Goal: Information Seeking & Learning: Learn about a topic

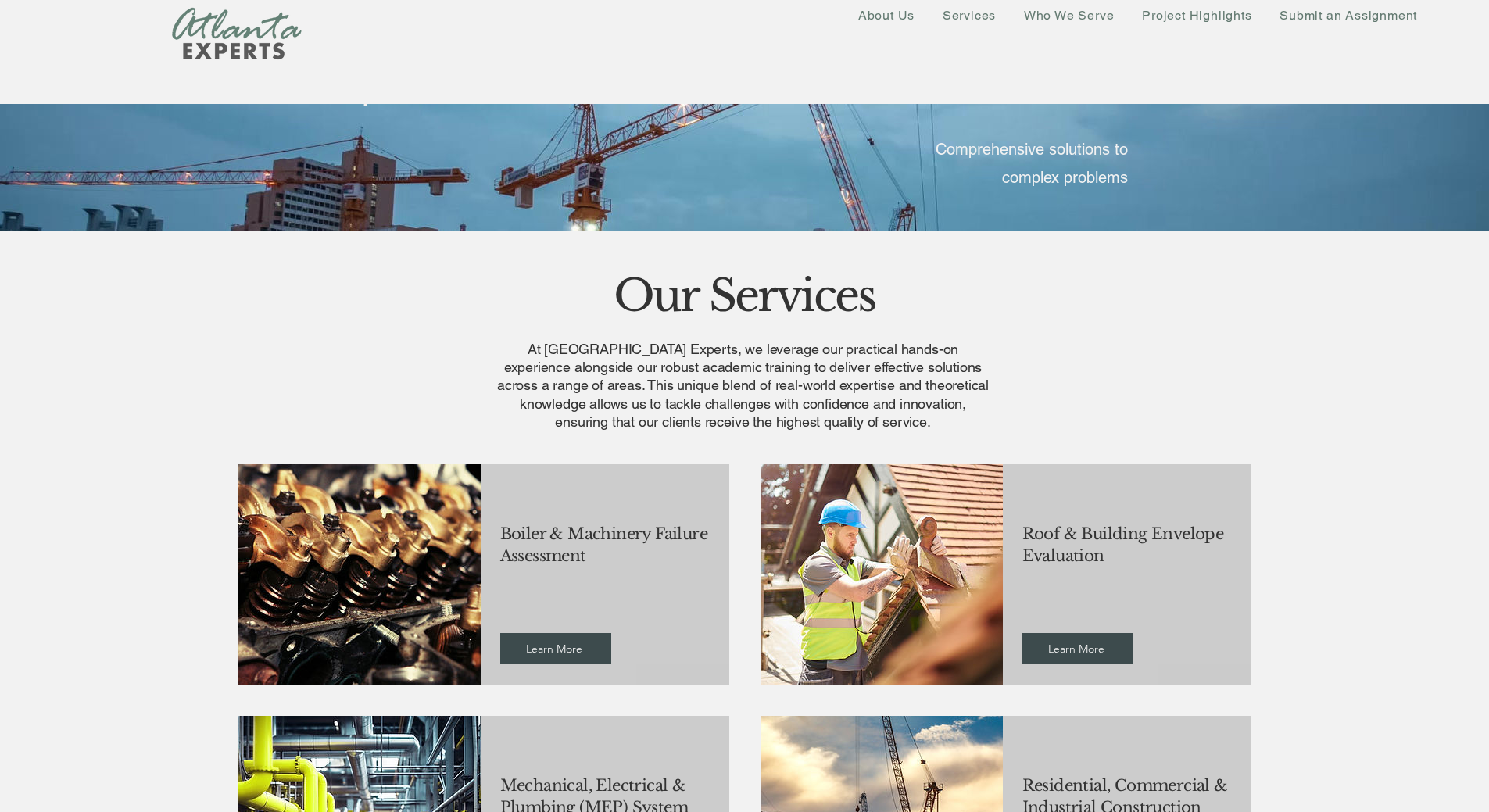
scroll to position [313, 0]
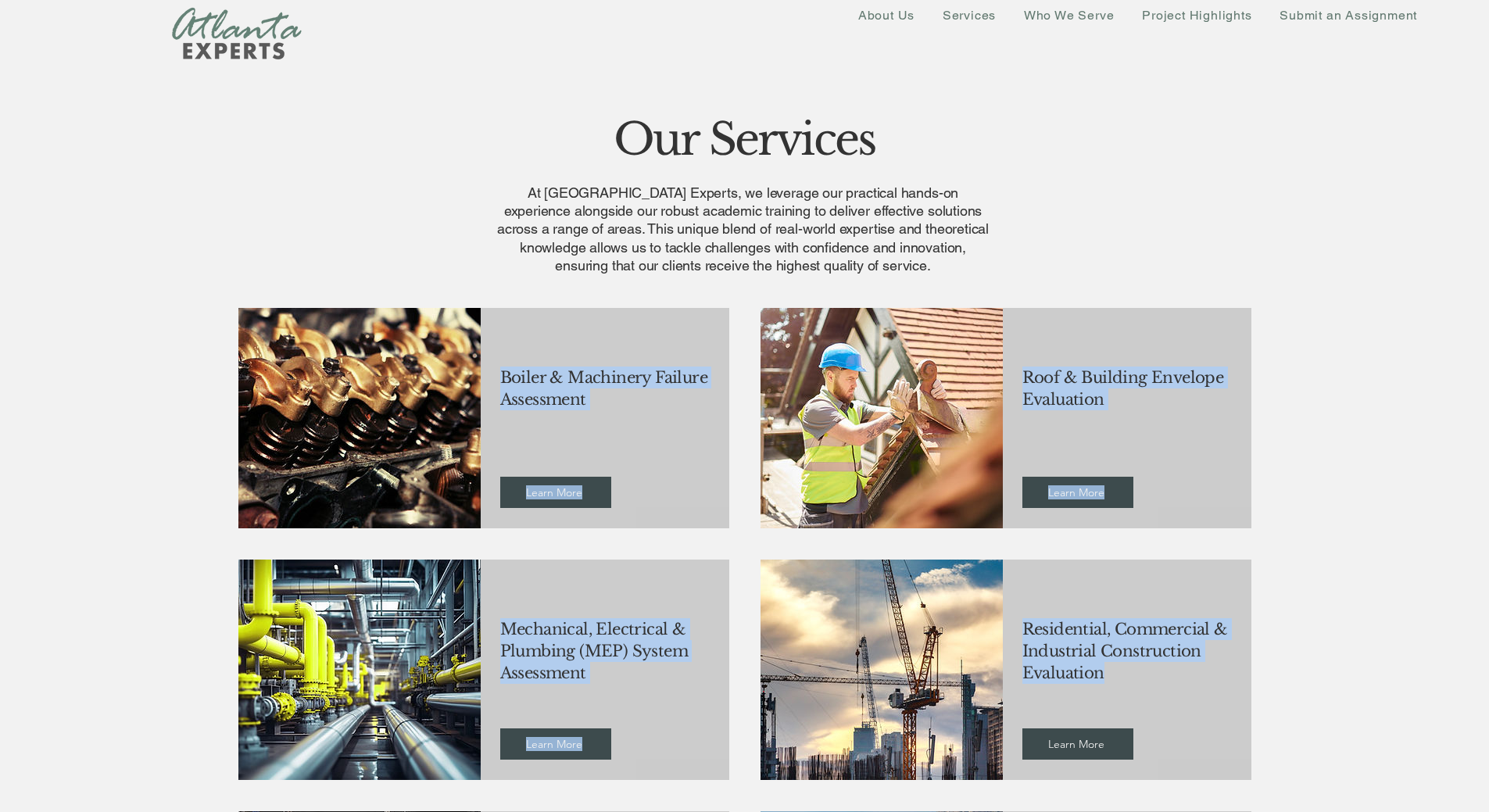
drag, startPoint x: 488, startPoint y: 368, endPoint x: 1159, endPoint y: 680, distance: 739.5
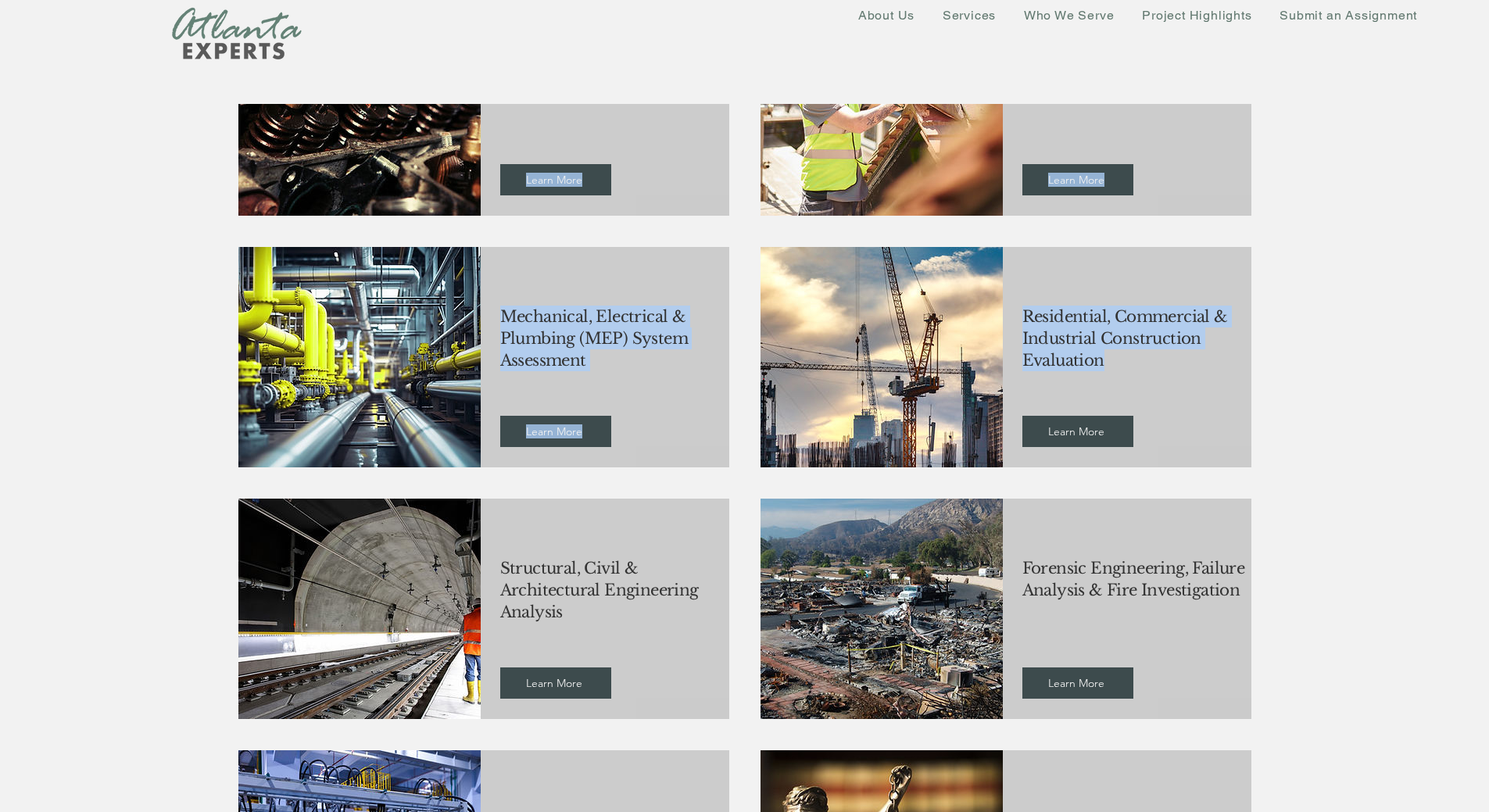
scroll to position [781, 0]
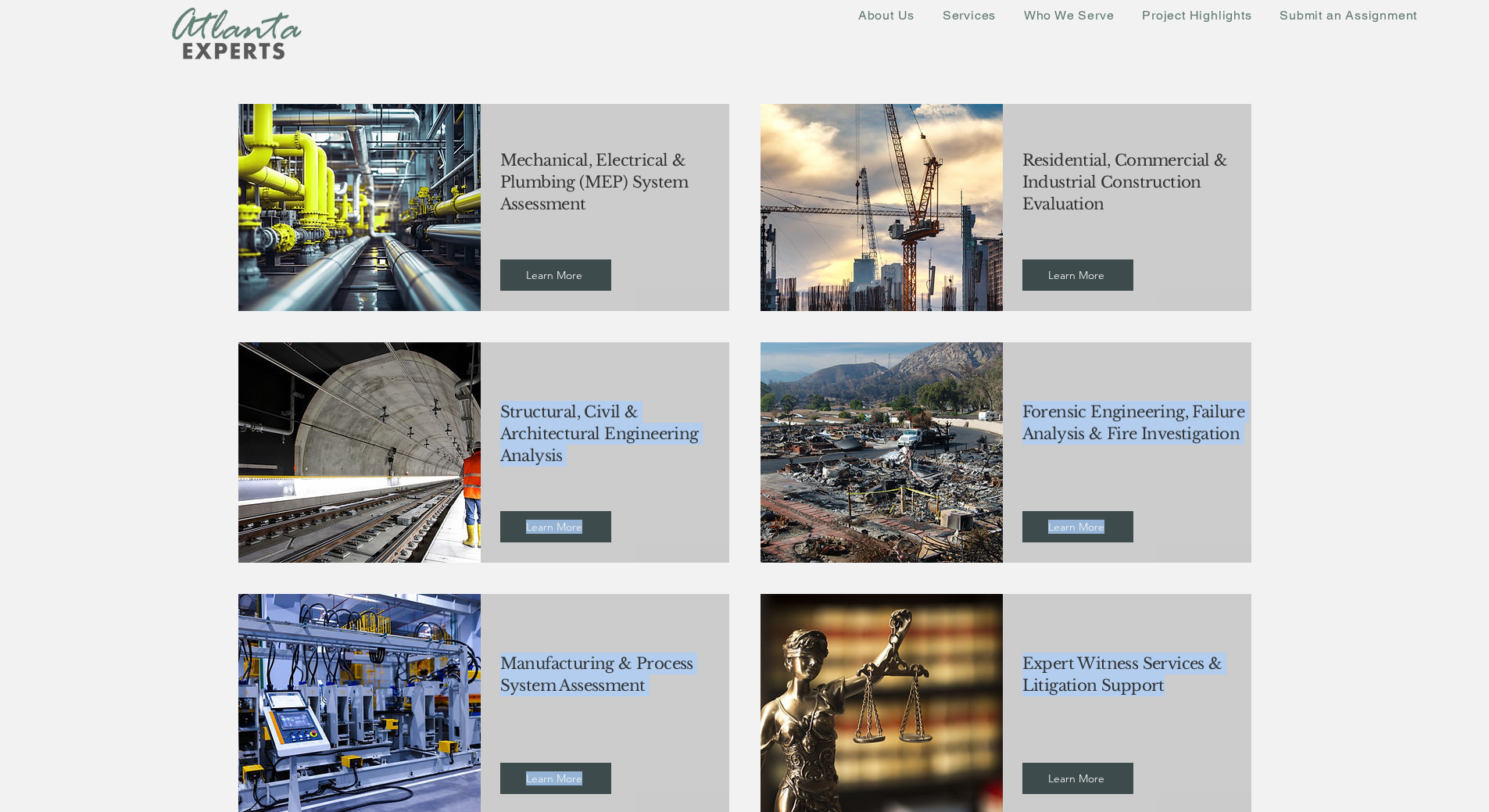
copy fluid-columns-repeater "Structural, Civil & Architectural Engineering Analysis Learn More Forensic Engi…"
drag, startPoint x: 496, startPoint y: 395, endPoint x: 1177, endPoint y: 682, distance: 738.9
click at [1177, 682] on fluid-columns-repeater "Boiler & Machinery Failure Assessment Learn More Roof & Building Envelope Evalu…" at bounding box center [744, 562] width 1520 height 1479
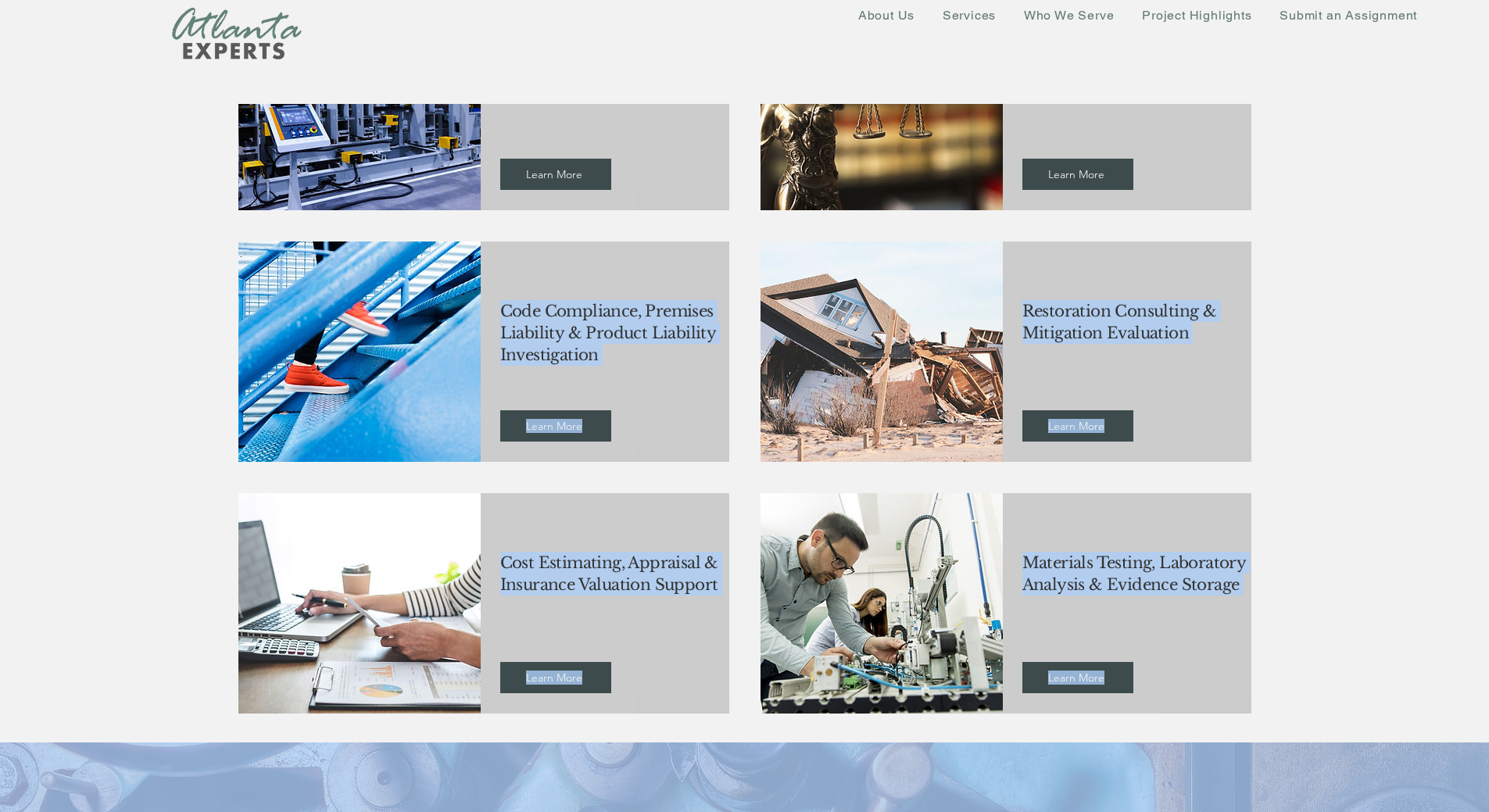
scroll to position [1397, 0]
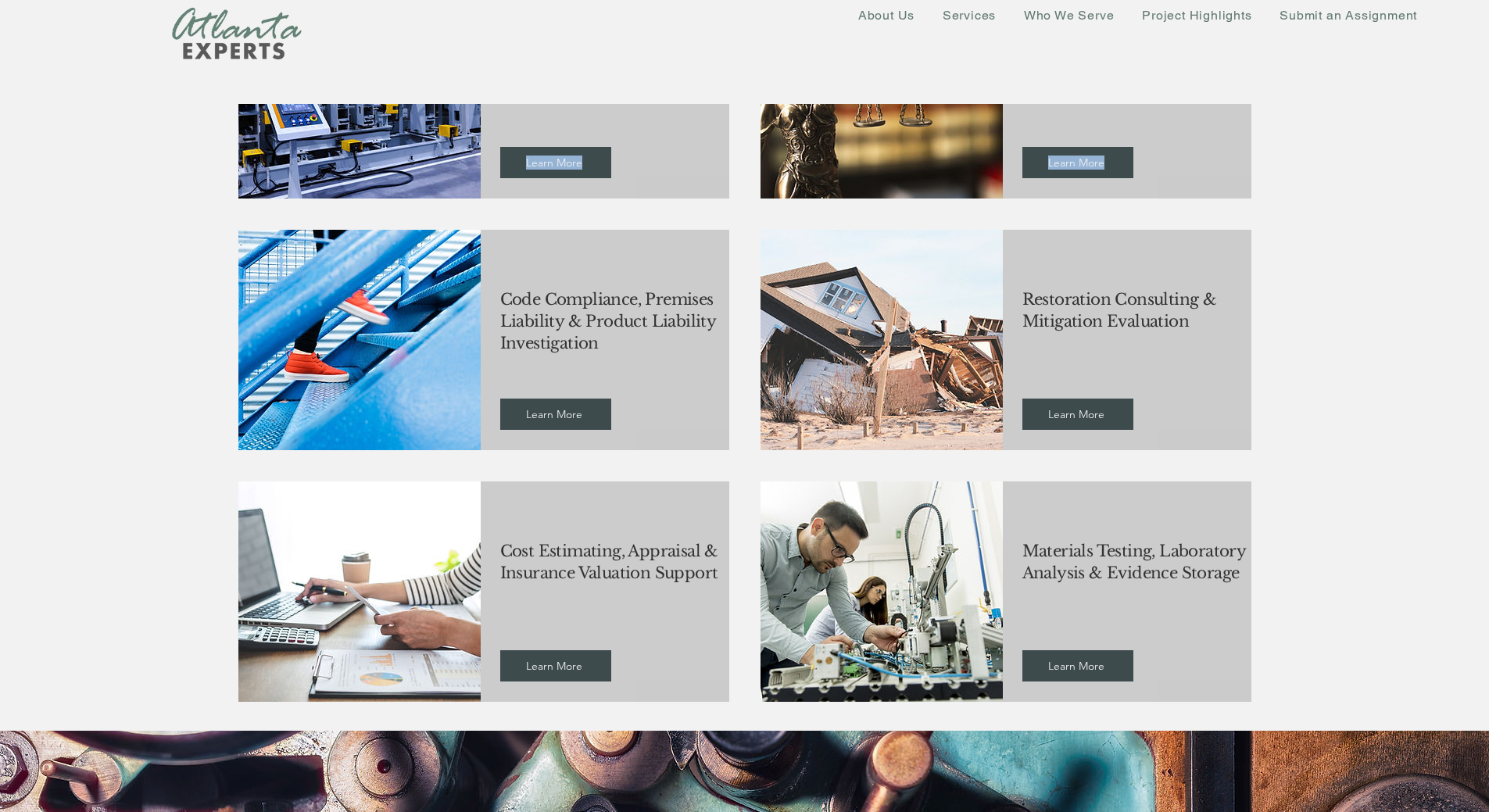
drag, startPoint x: 499, startPoint y: 434, endPoint x: 1264, endPoint y: 565, distance: 775.5
copy fluid-columns-repeater "Boiler & Machinery Failure Assessment Learn More Roof & Building Envelope Evalu…"
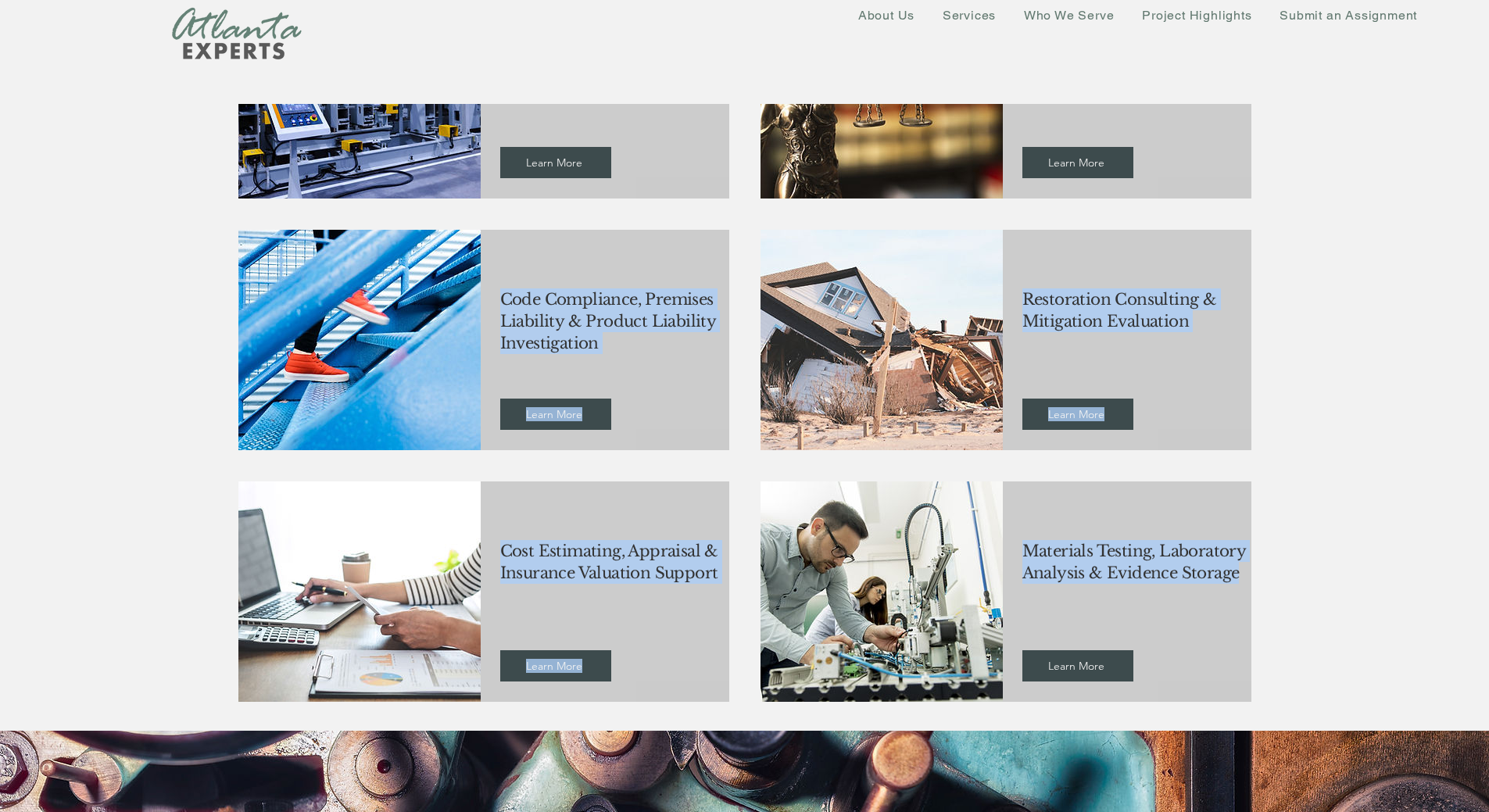
copy fluid-columns-repeater "Code Compliance, Premises Liability & Product Liability Investigation Learn Mor…"
drag, startPoint x: 502, startPoint y: 291, endPoint x: 1241, endPoint y: 578, distance: 792.0
drag, startPoint x: 1096, startPoint y: 9, endPoint x: 949, endPoint y: 156, distance: 207.8
click at [1097, 8] on span "Who We Serve" at bounding box center [1069, 15] width 91 height 15
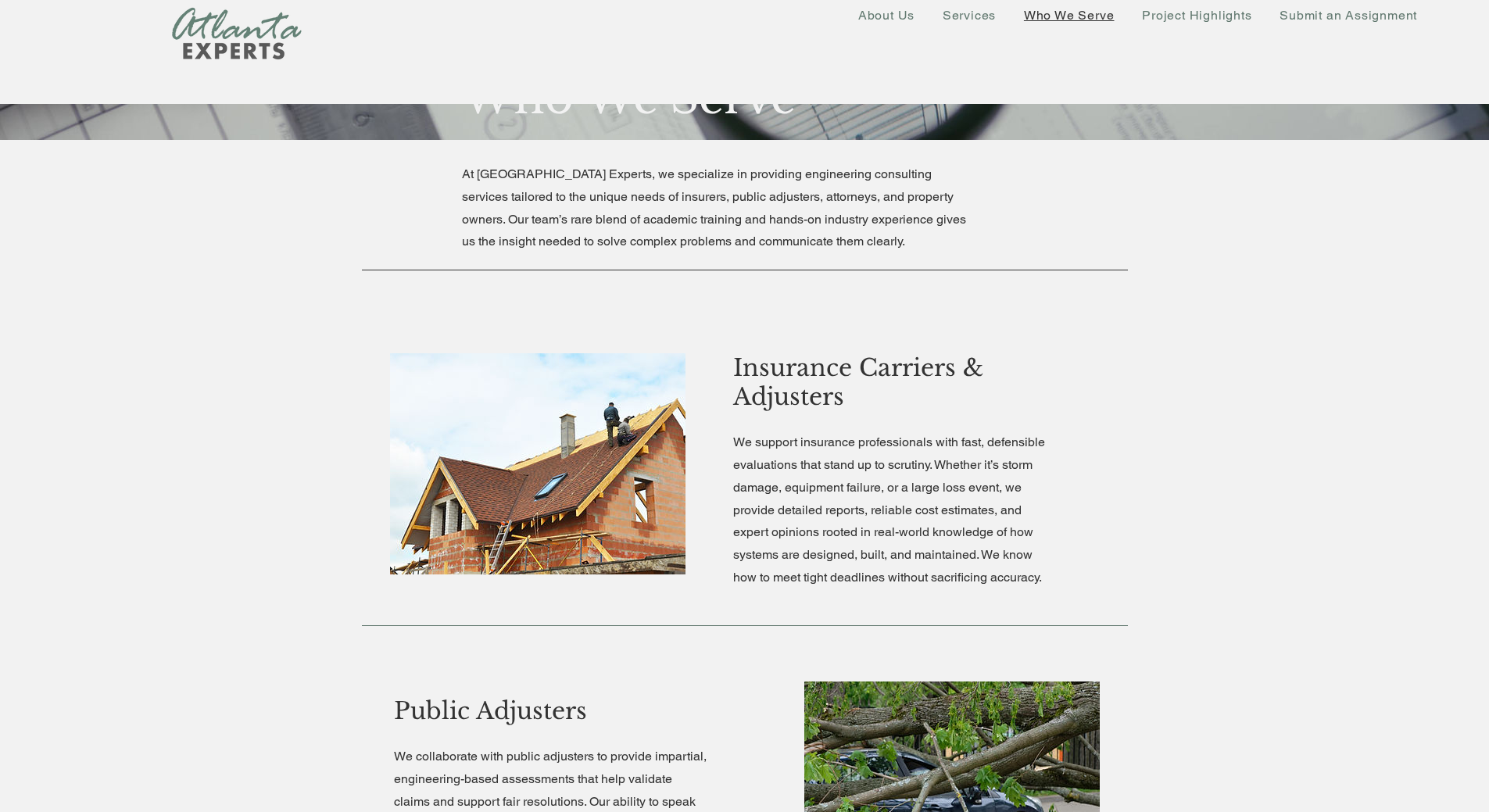
scroll to position [469, 0]
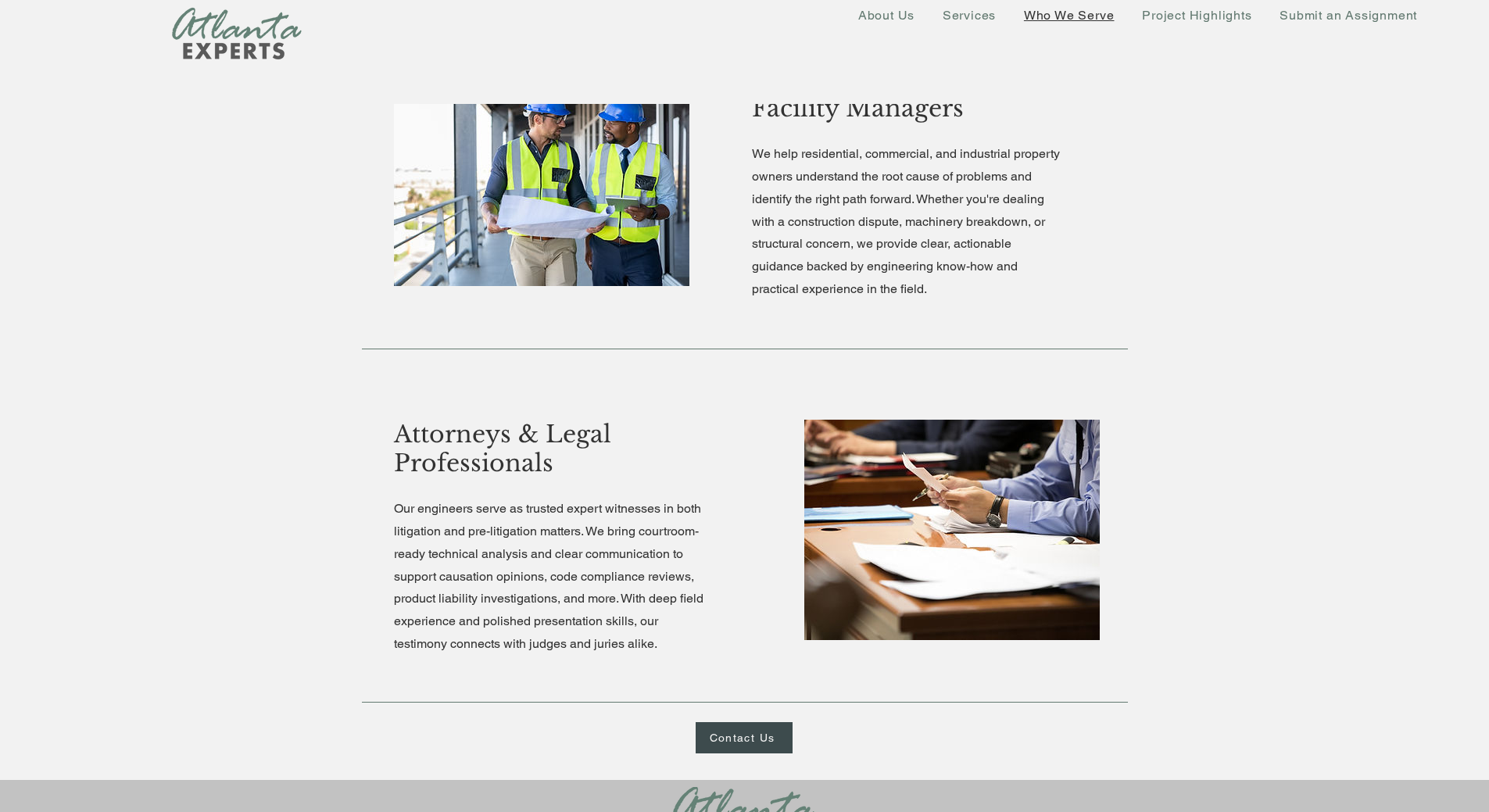
scroll to position [1346, 0]
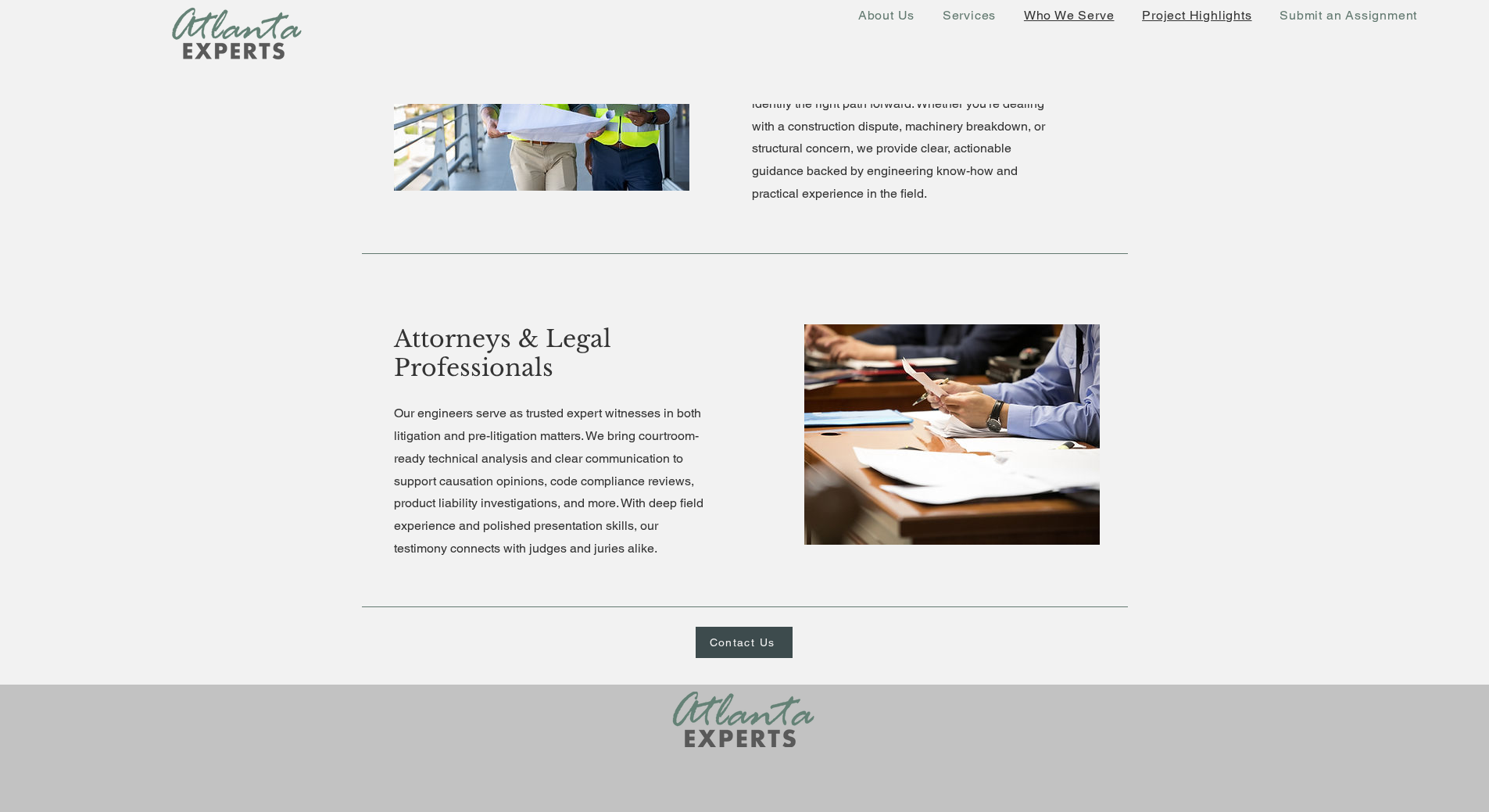
click at [1227, 16] on span "Project Highlights" at bounding box center [1196, 15] width 109 height 15
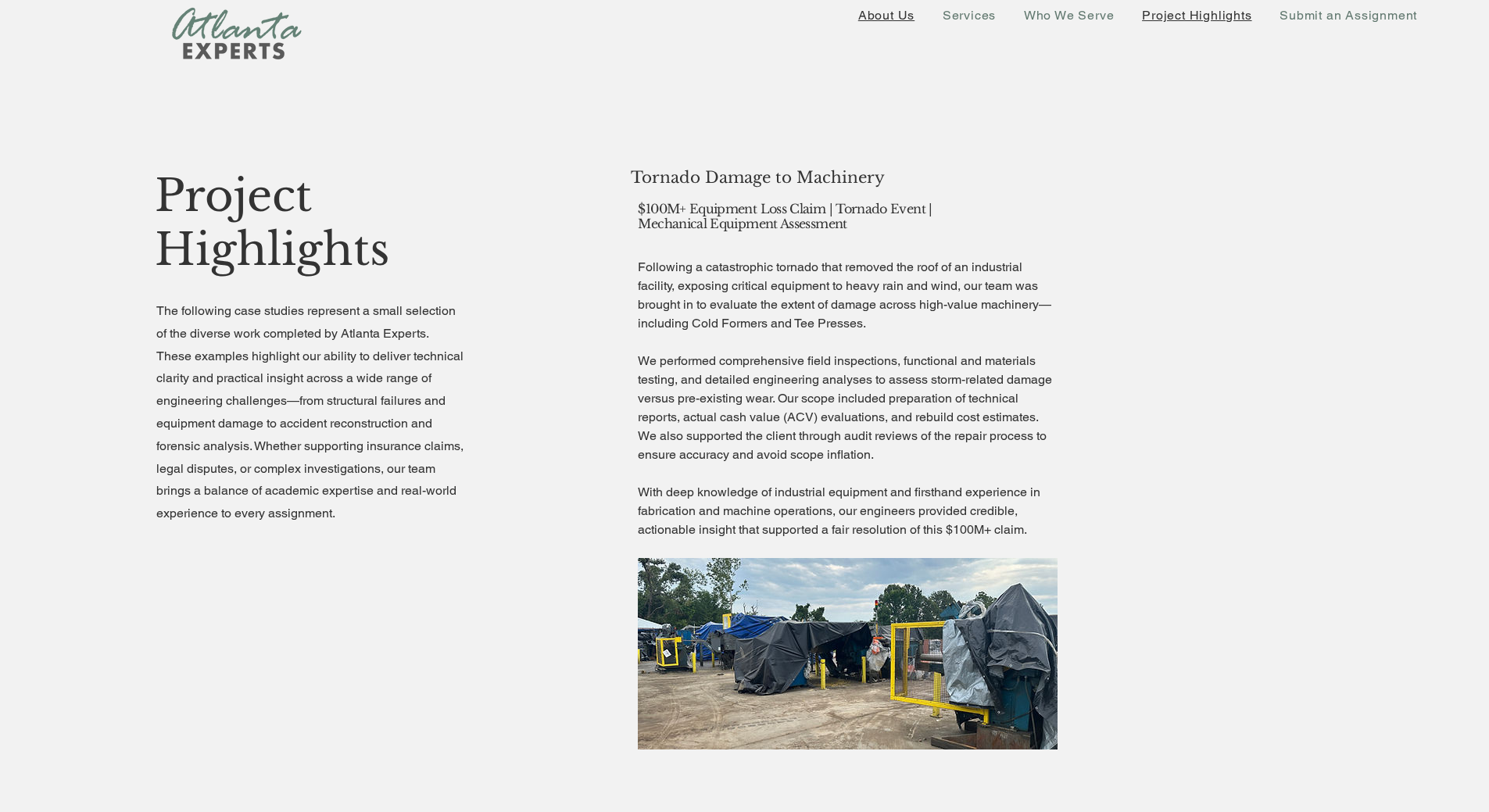
click at [878, 16] on span "About Us" at bounding box center [886, 15] width 56 height 15
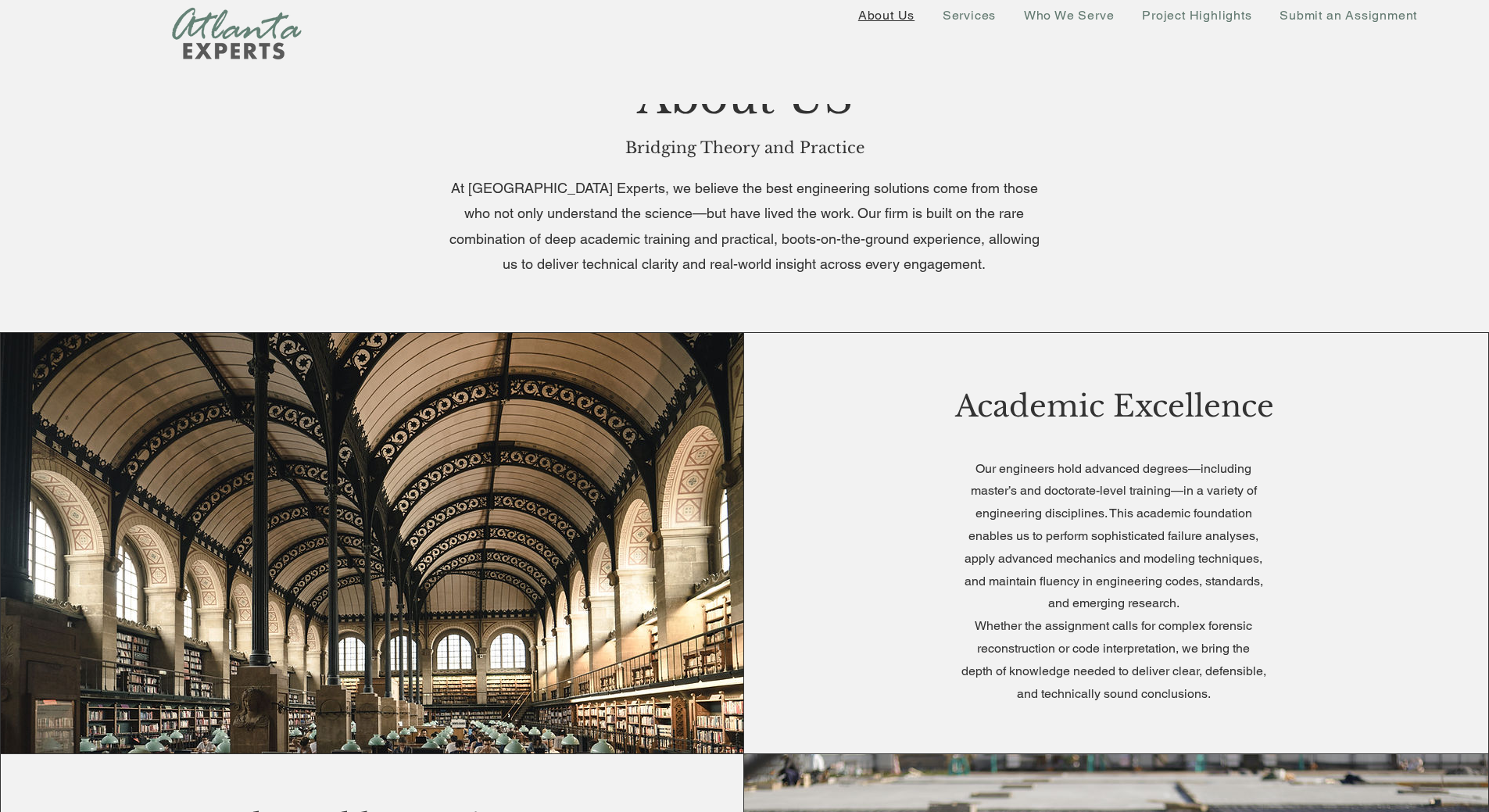
scroll to position [234, 0]
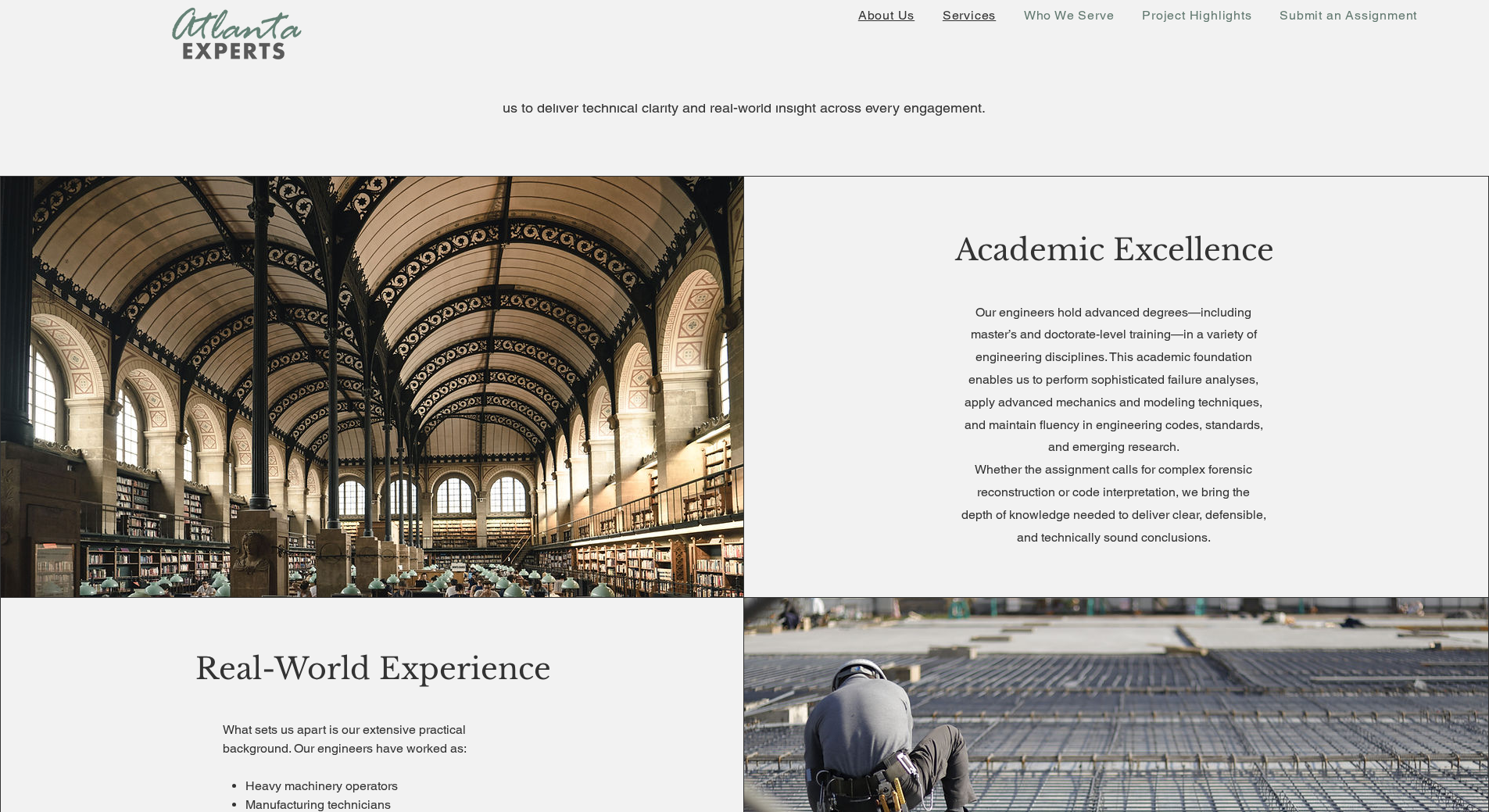
click at [992, 16] on span "Services" at bounding box center [968, 15] width 53 height 15
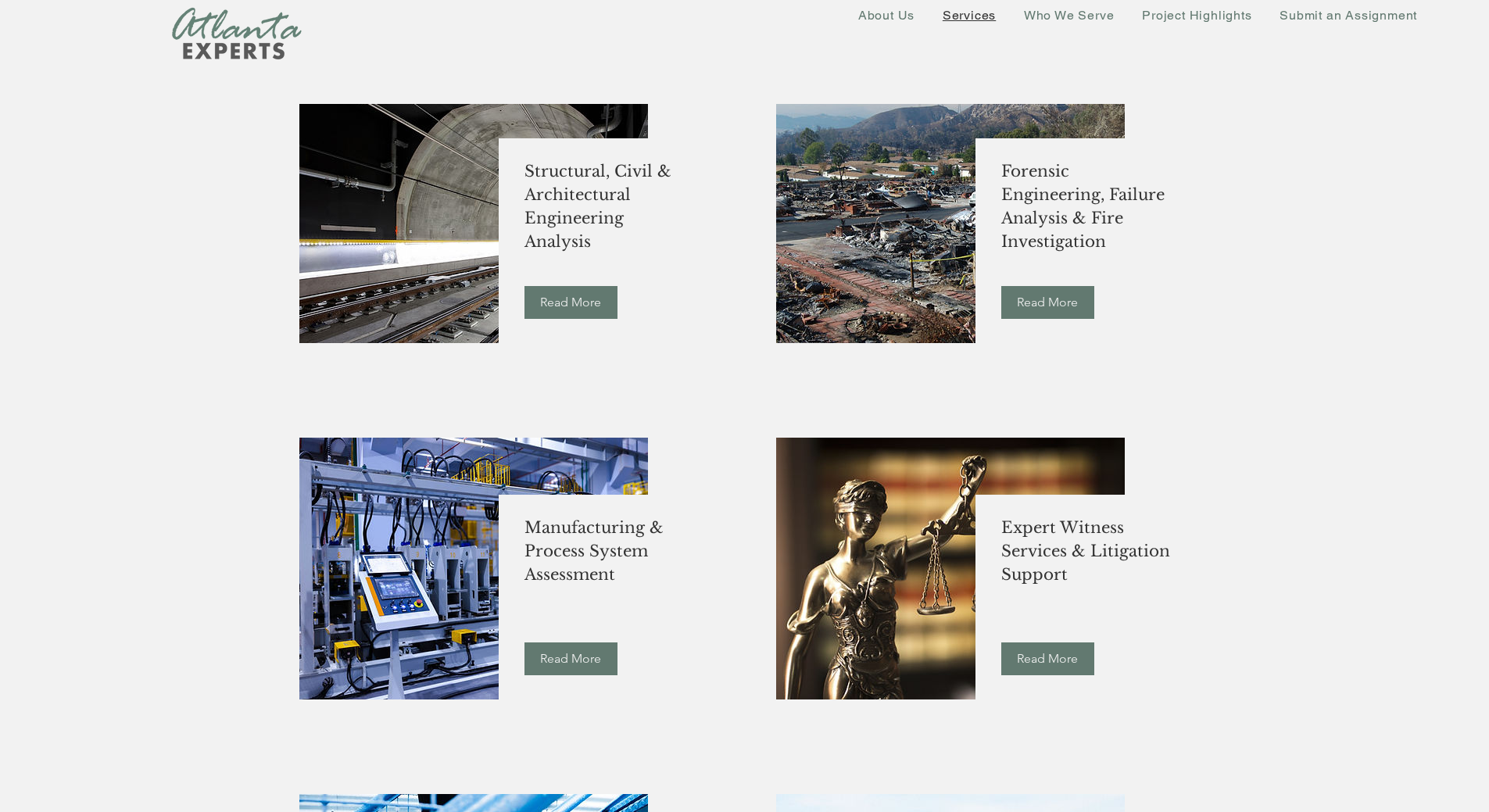
scroll to position [1094, 0]
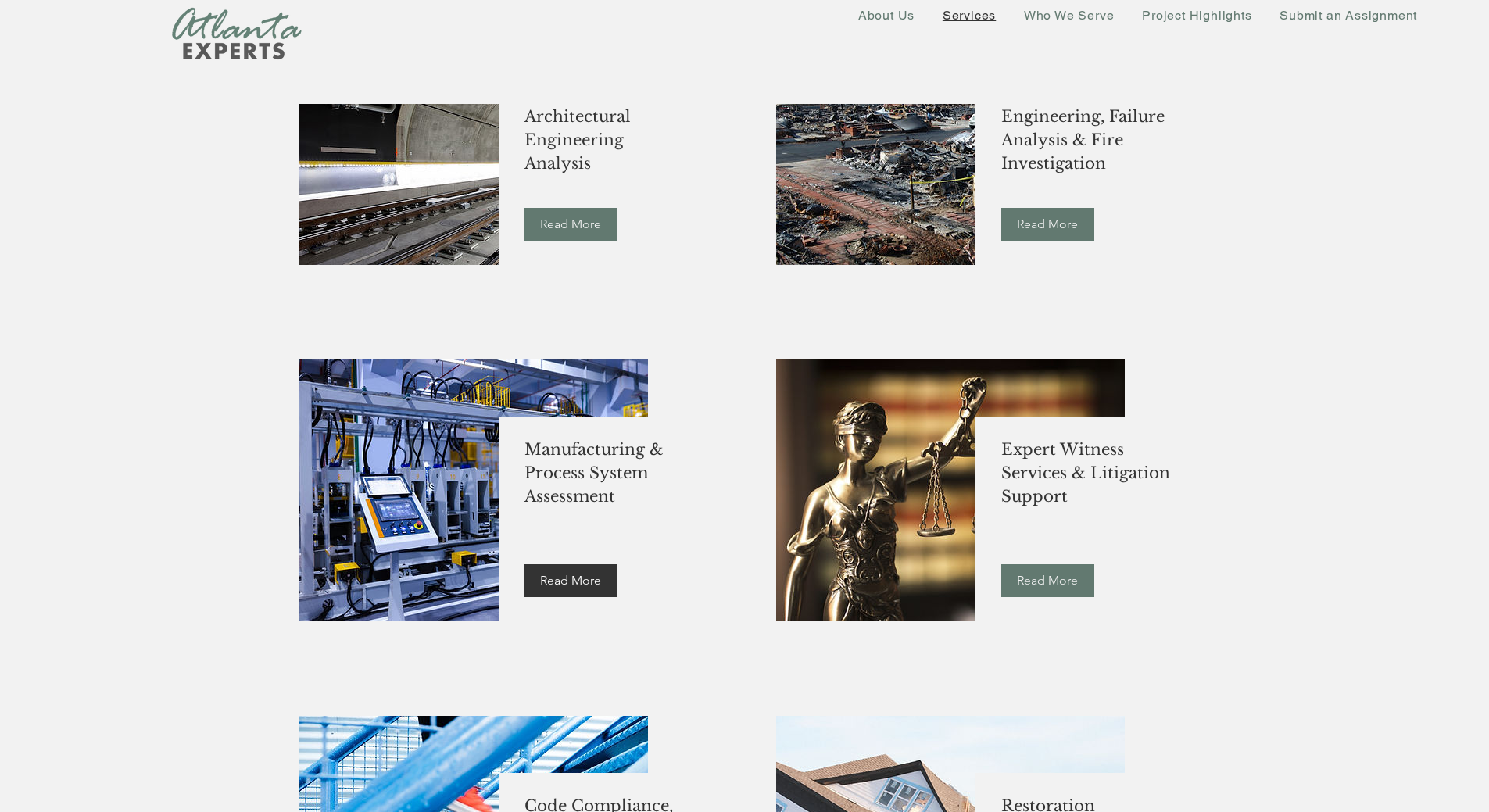
click at [545, 581] on span "Read More" at bounding box center [570, 580] width 61 height 17
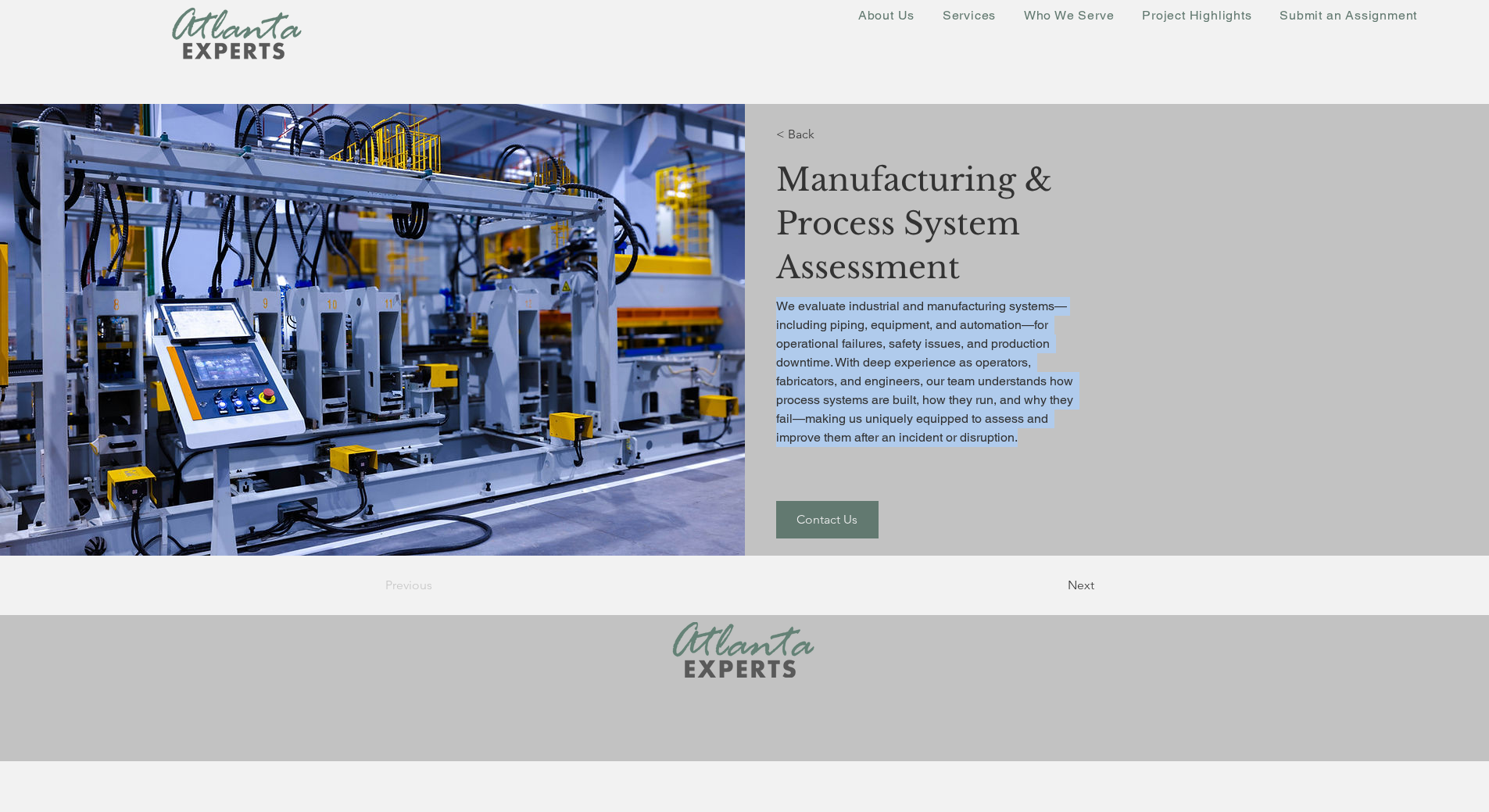
drag, startPoint x: 802, startPoint y: 303, endPoint x: 1034, endPoint y: 439, distance: 269.0
click at [1034, 439] on span "We evaluate industrial and manufacturing systems—including piping, equipment, a…" at bounding box center [925, 372] width 299 height 150
